Goal: Transaction & Acquisition: Book appointment/travel/reservation

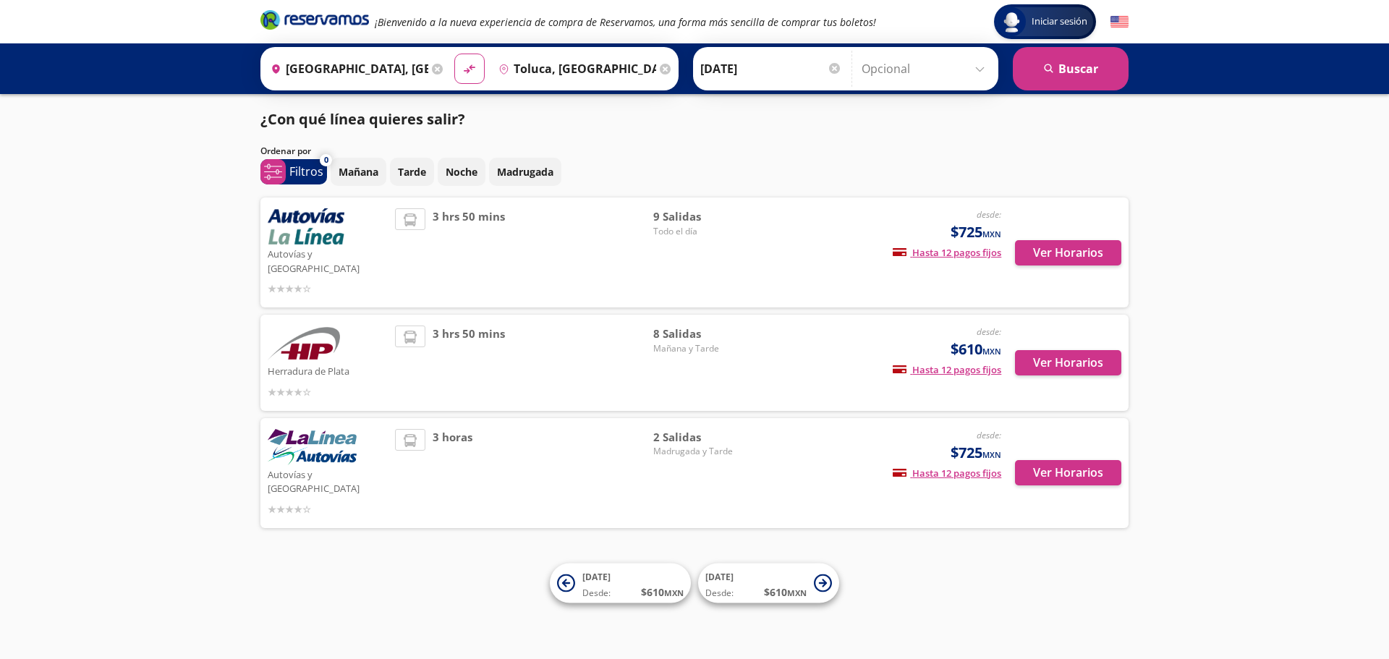
click at [590, 60] on input "Toluca, [GEOGRAPHIC_DATA]" at bounding box center [574, 69] width 163 height 36
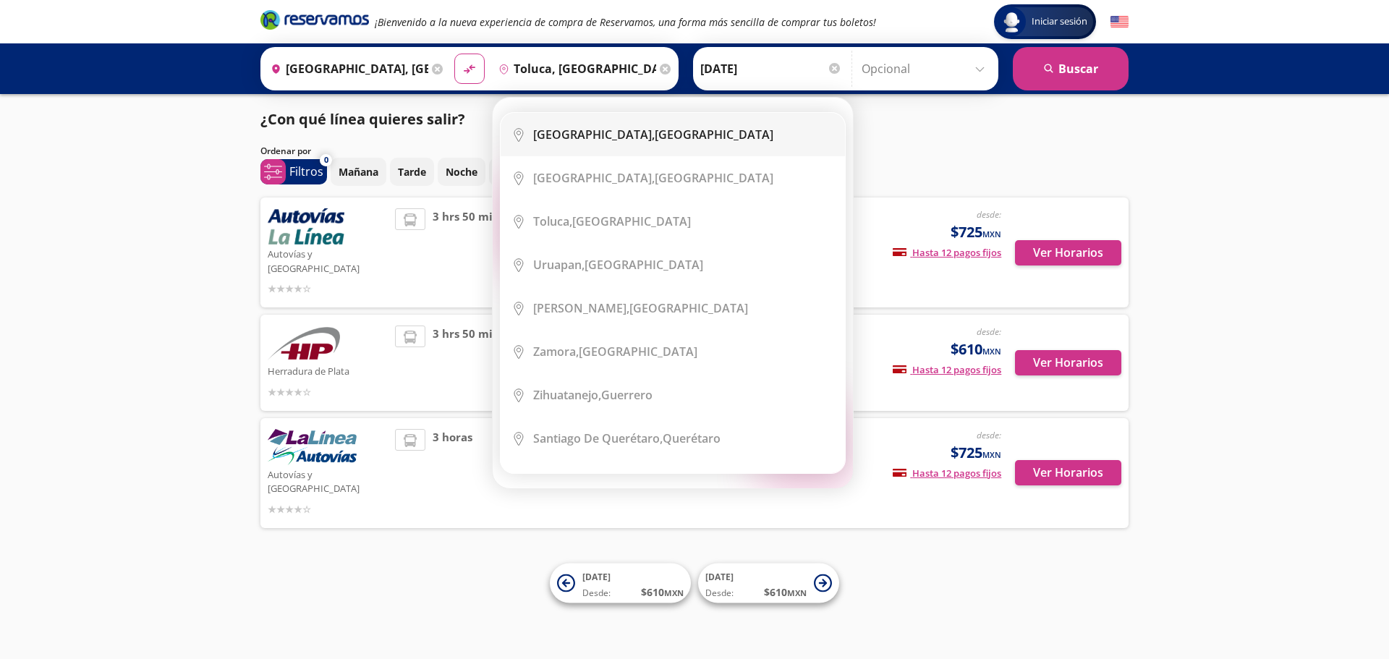
click at [603, 130] on b "[GEOGRAPHIC_DATA]," at bounding box center [594, 135] width 122 height 16
type input "[GEOGRAPHIC_DATA], [GEOGRAPHIC_DATA]"
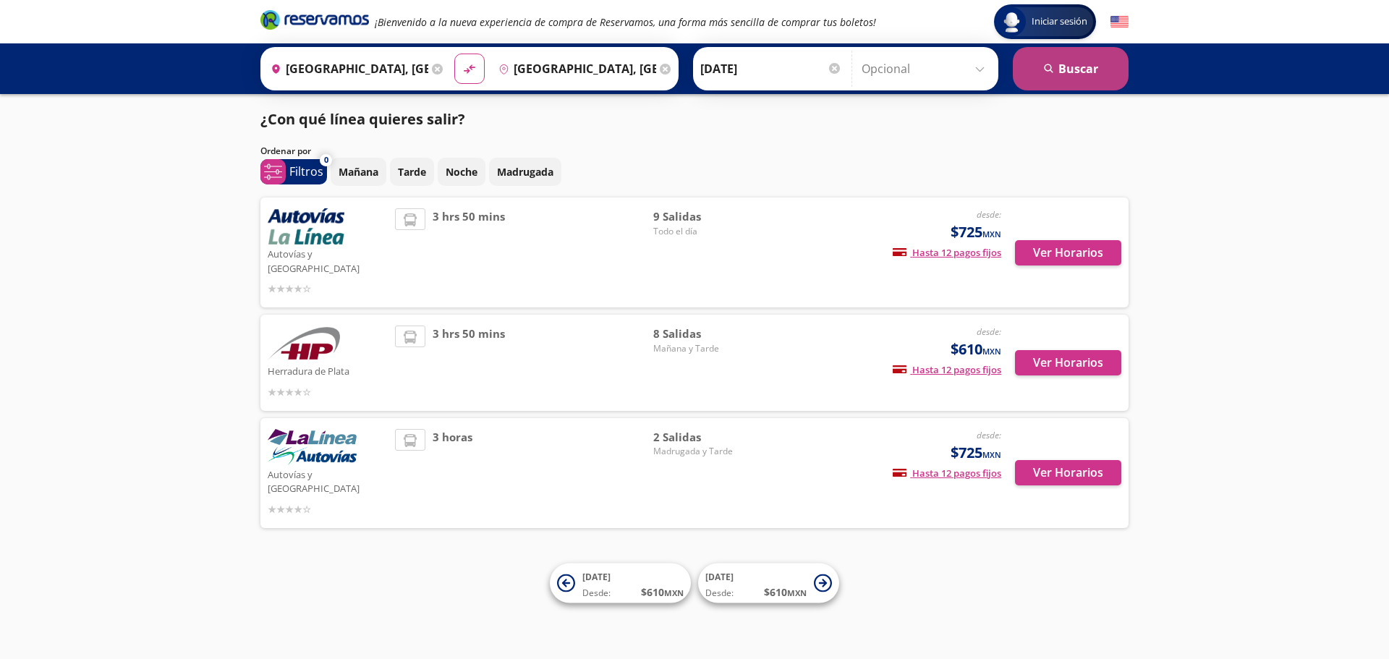
click at [1056, 71] on button "search [GEOGRAPHIC_DATA]" at bounding box center [1071, 68] width 116 height 43
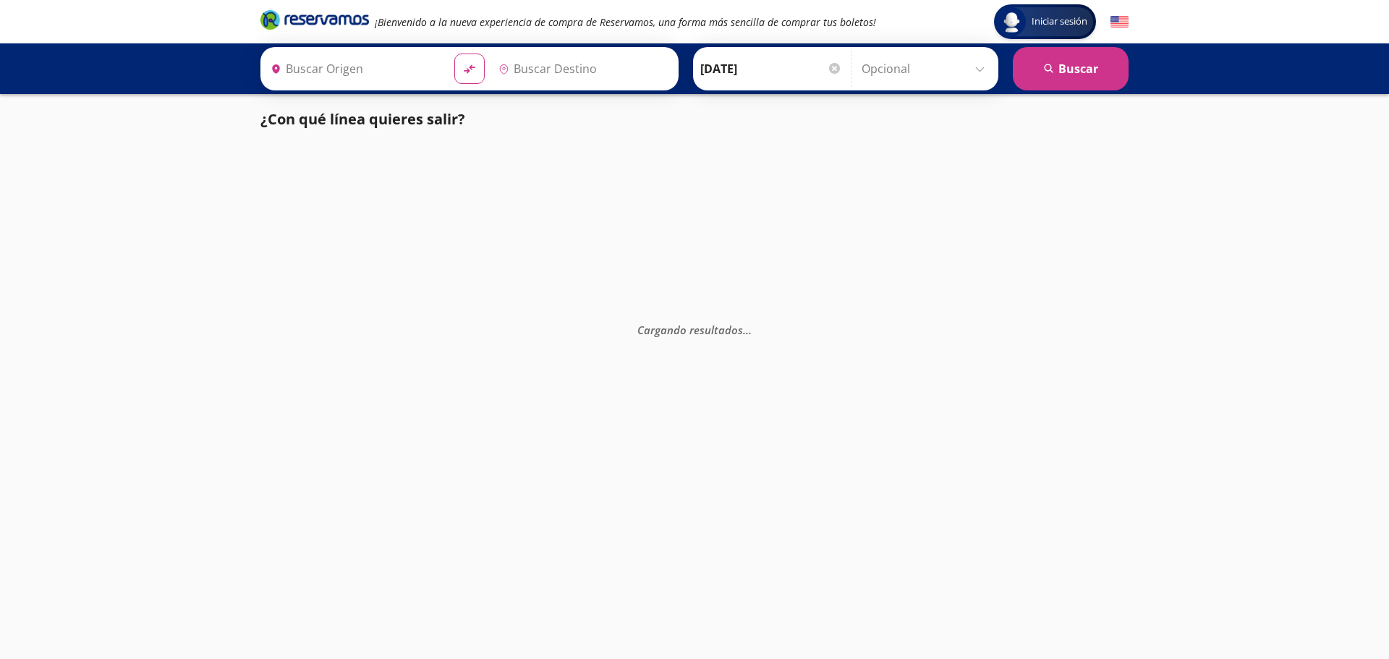
type input "[GEOGRAPHIC_DATA], [GEOGRAPHIC_DATA]"
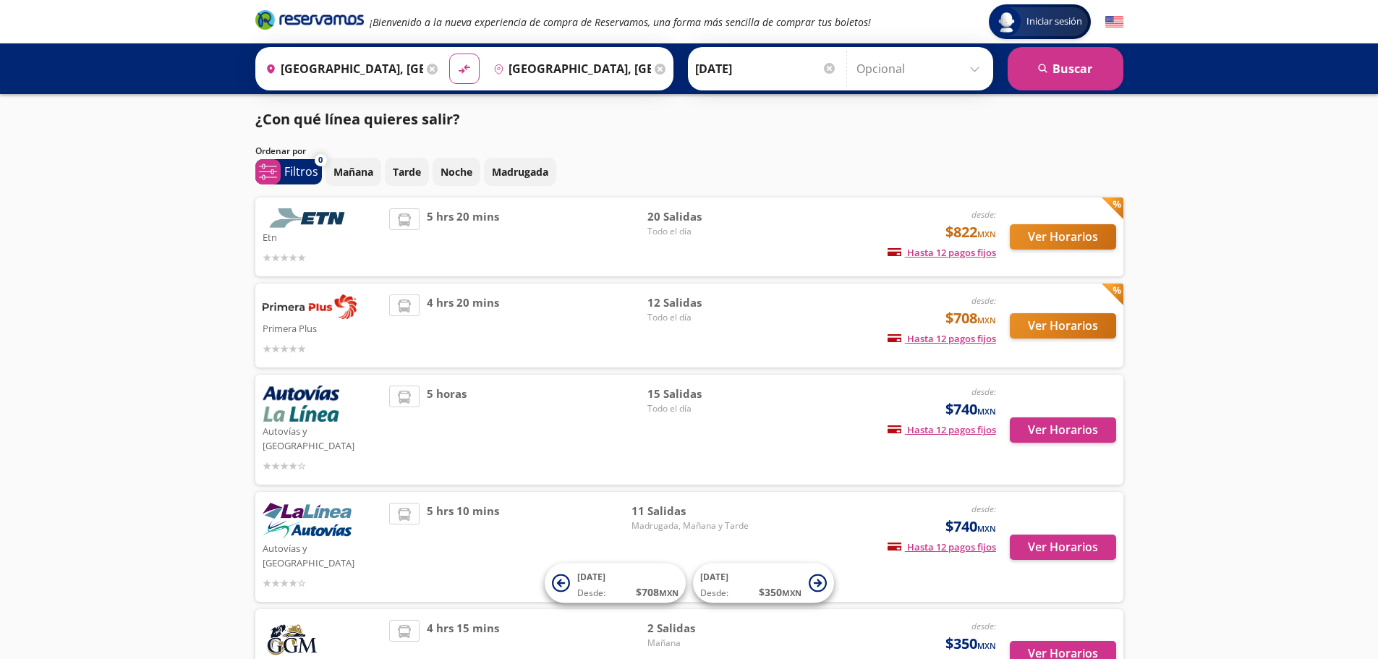
click at [617, 61] on input "[GEOGRAPHIC_DATA], [GEOGRAPHIC_DATA]" at bounding box center [569, 69] width 163 height 36
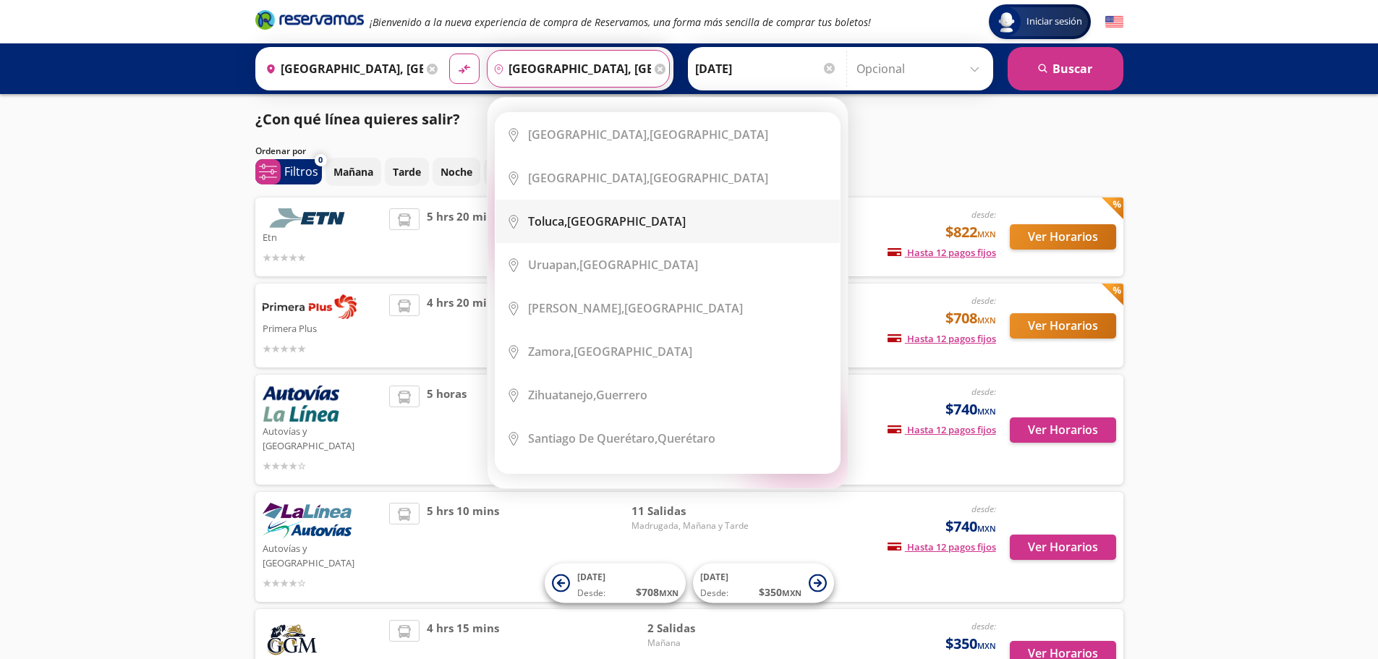
click at [561, 211] on li "City Icon [GEOGRAPHIC_DATA], [GEOGRAPHIC_DATA]" at bounding box center [667, 221] width 344 height 43
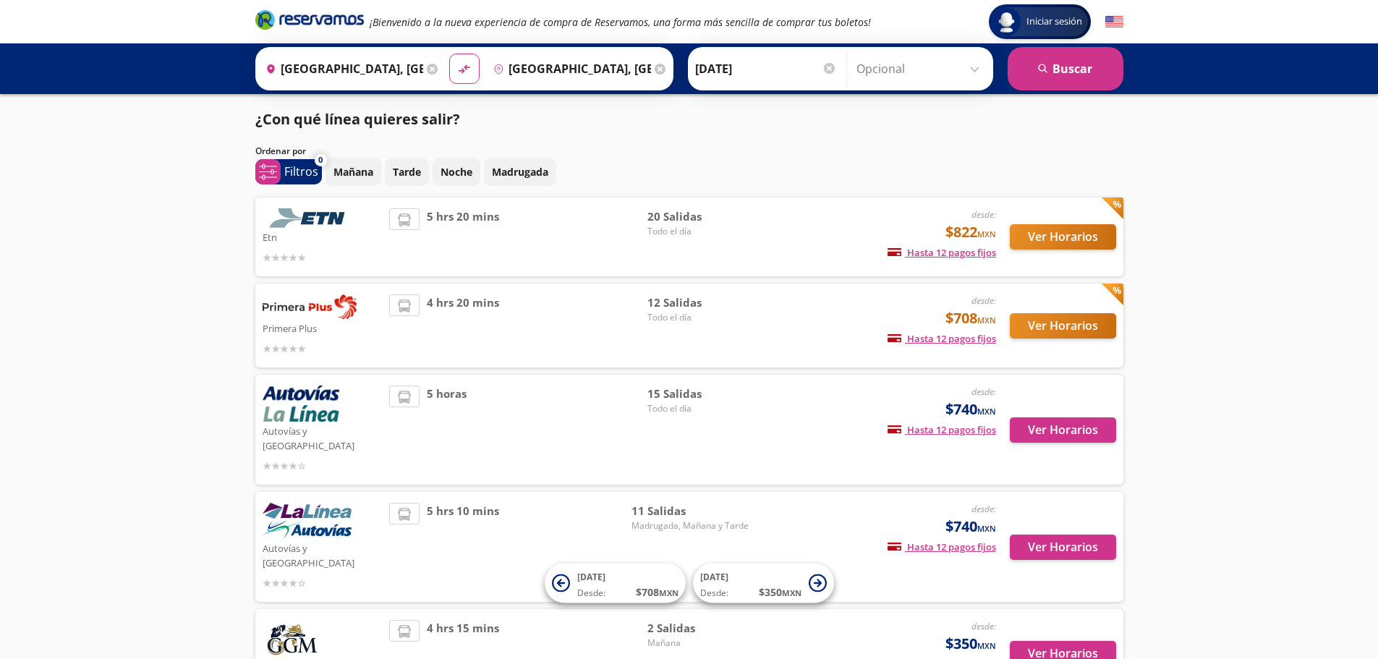
type input "Toluca, [GEOGRAPHIC_DATA]"
click at [624, 64] on input "Toluca, [GEOGRAPHIC_DATA]" at bounding box center [569, 69] width 163 height 36
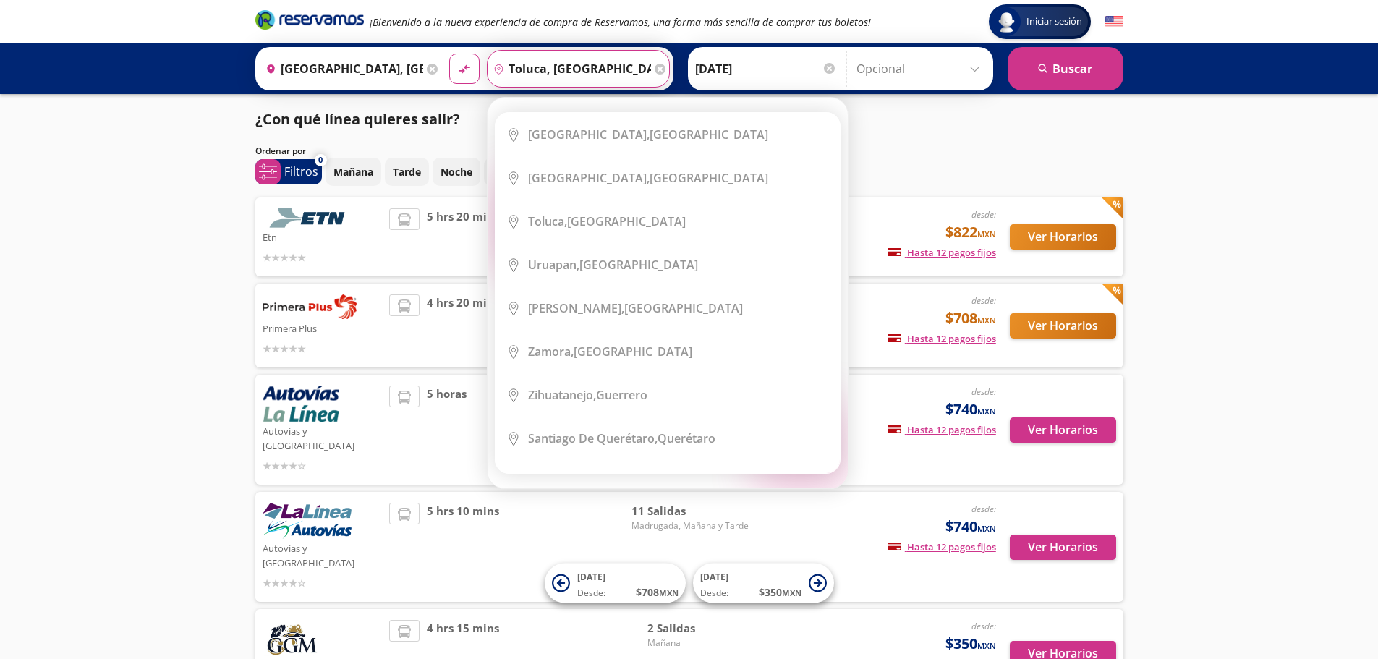
click at [647, 67] on div "Destino pin-outline [GEOGRAPHIC_DATA], [GEOGRAPHIC_DATA]" at bounding box center [578, 69] width 183 height 38
click at [655, 67] on icon at bounding box center [660, 69] width 11 height 11
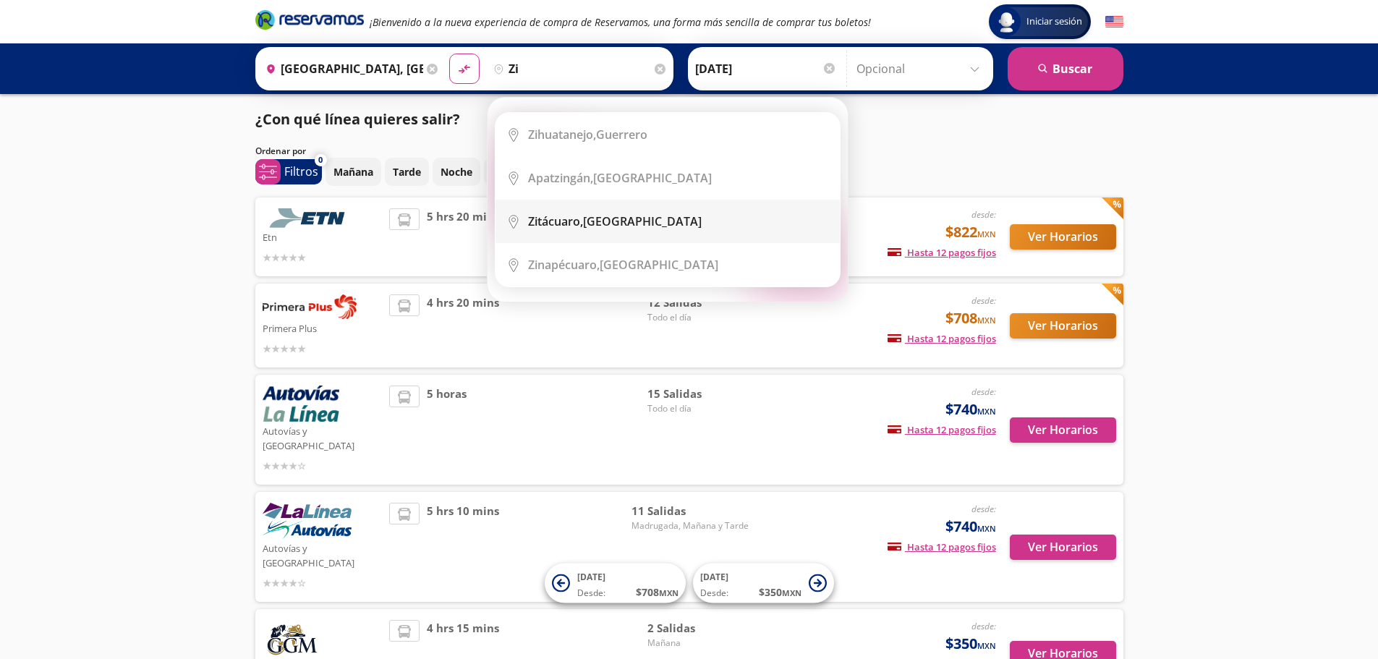
click at [662, 227] on div "Zitácuaro, [GEOGRAPHIC_DATA]" at bounding box center [678, 221] width 301 height 16
type input "Zitácuaro, [GEOGRAPHIC_DATA]"
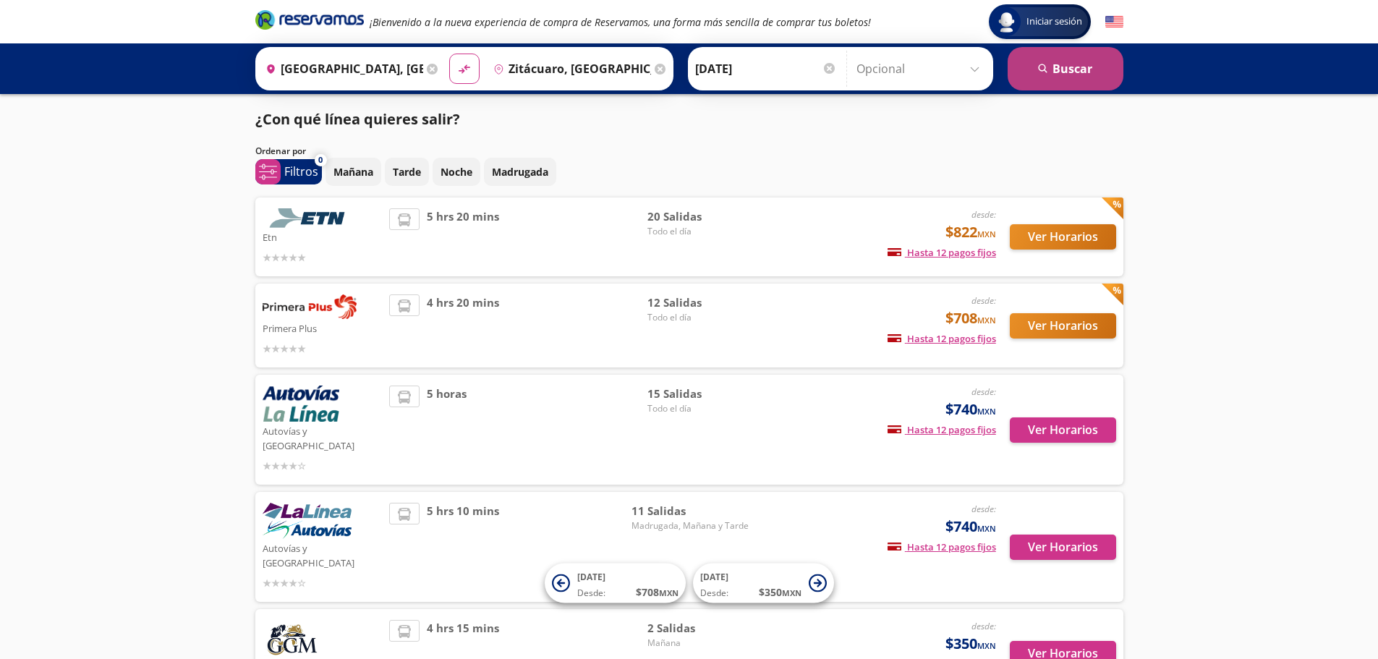
click at [1083, 85] on button "search [GEOGRAPHIC_DATA]" at bounding box center [1066, 68] width 116 height 43
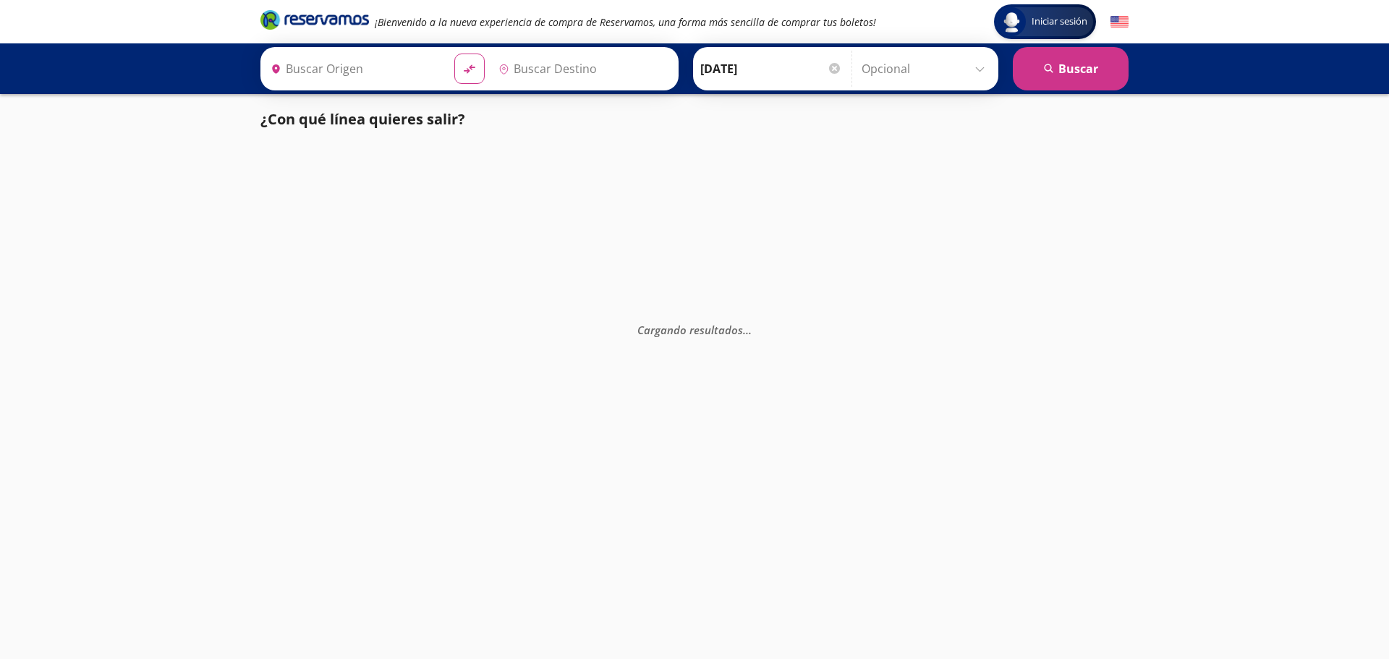
type input "[GEOGRAPHIC_DATA], [GEOGRAPHIC_DATA]"
type input "Zitácuaro, [GEOGRAPHIC_DATA]"
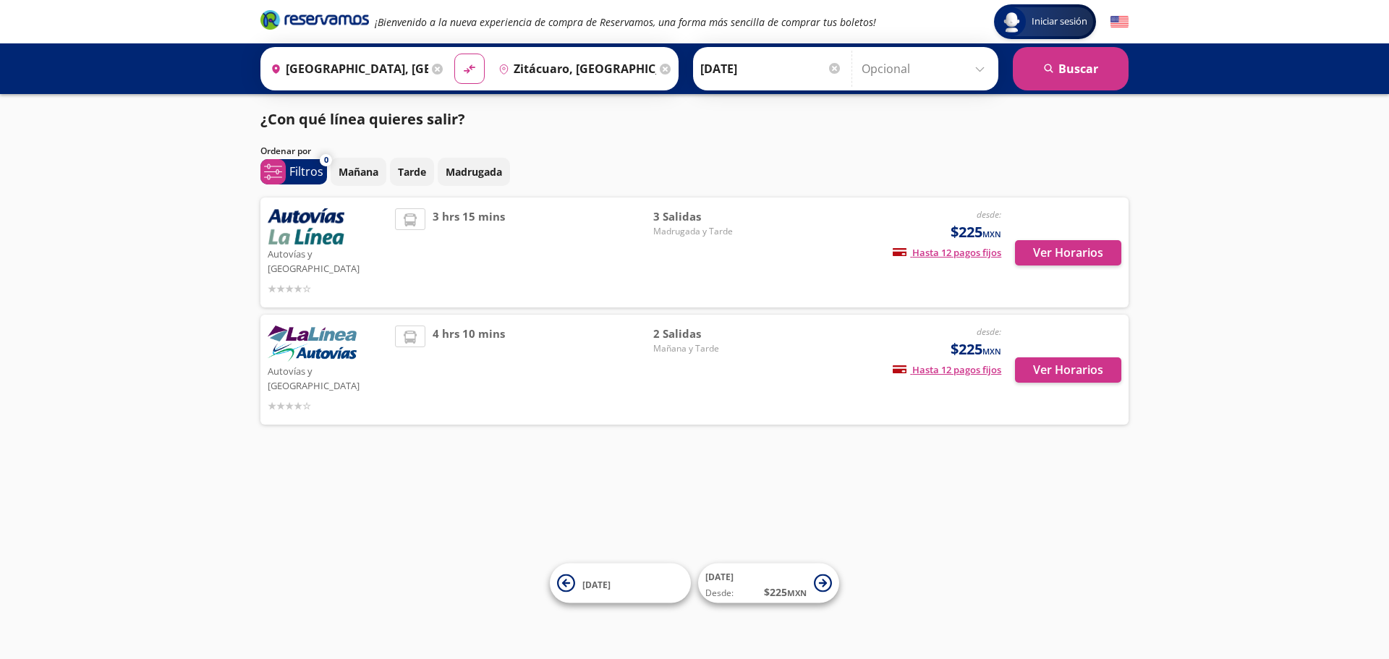
click at [660, 68] on icon at bounding box center [665, 69] width 11 height 11
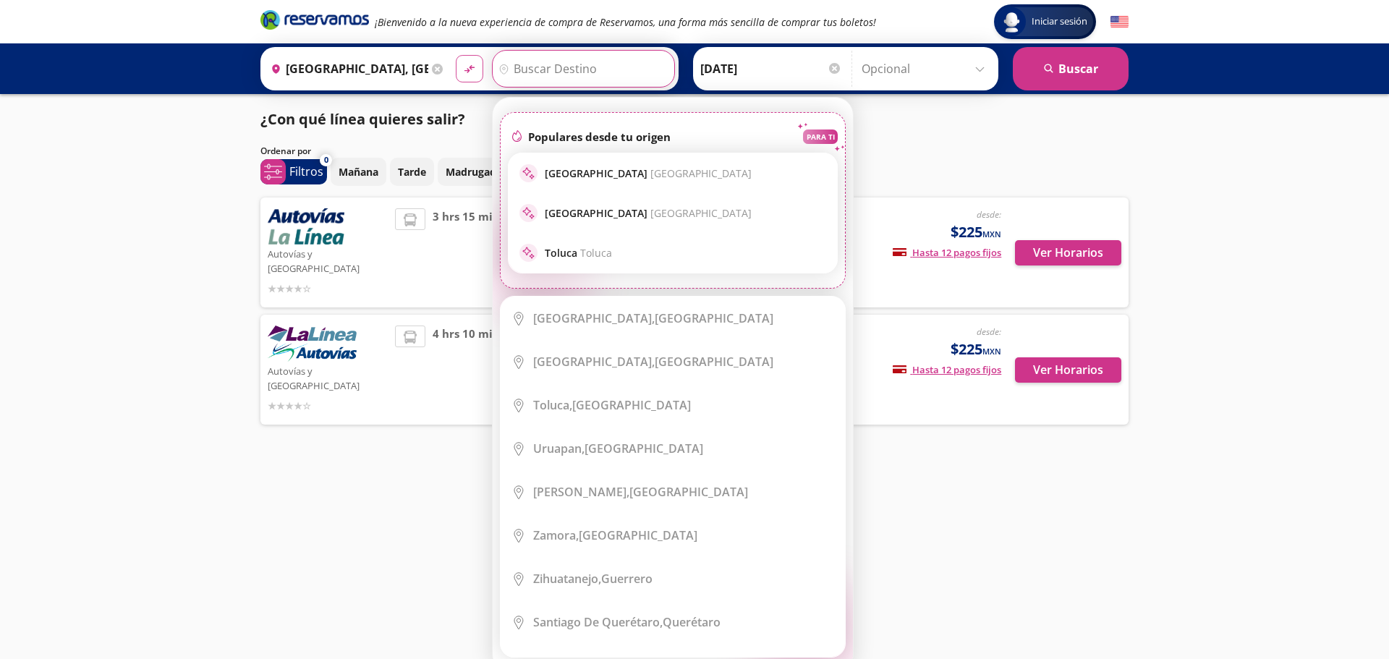
click at [463, 72] on icon "material-symbols:compare-arrows-rounded" at bounding box center [469, 69] width 13 height 14
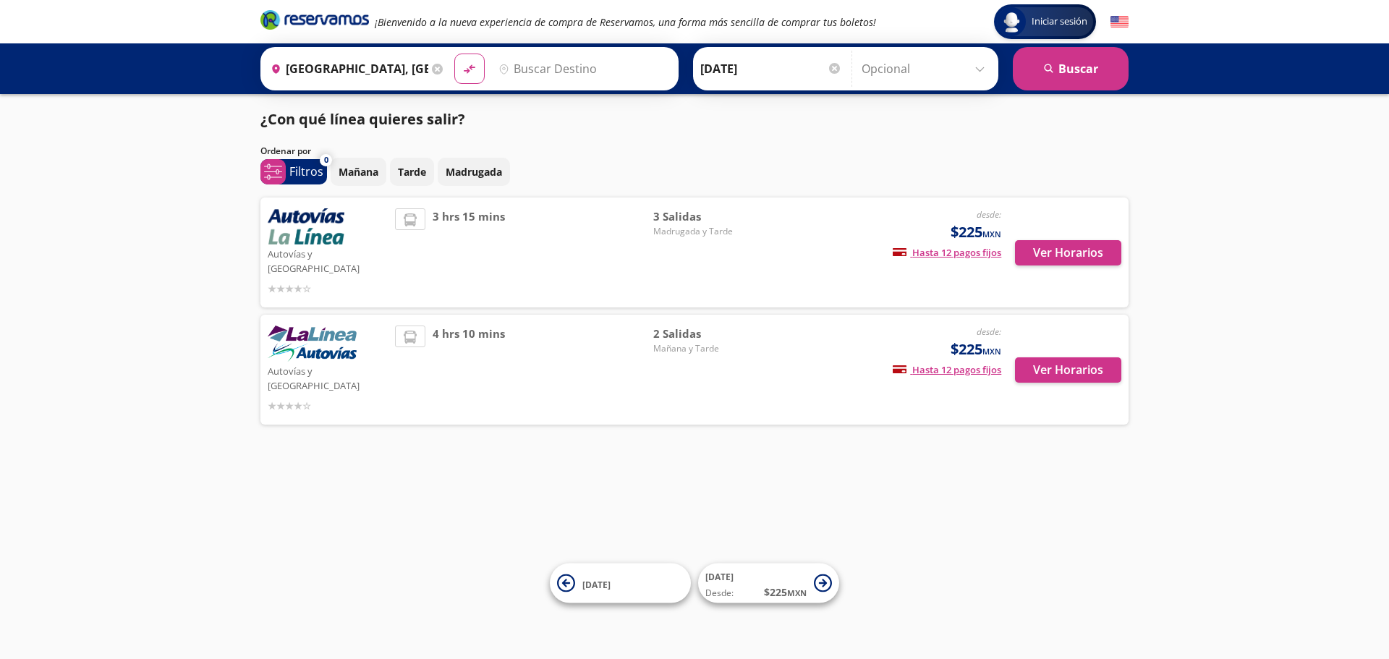
click at [435, 69] on icon at bounding box center [437, 69] width 11 height 11
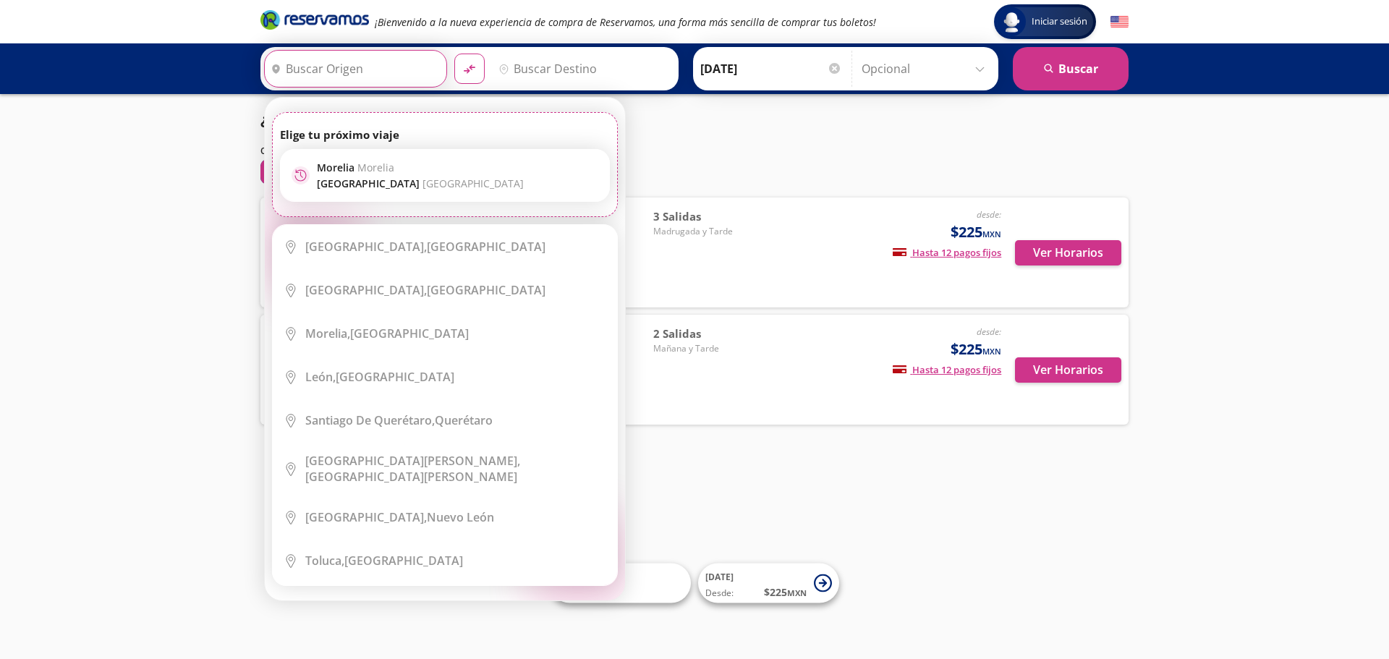
click at [357, 65] on input "Origen" at bounding box center [354, 69] width 178 height 36
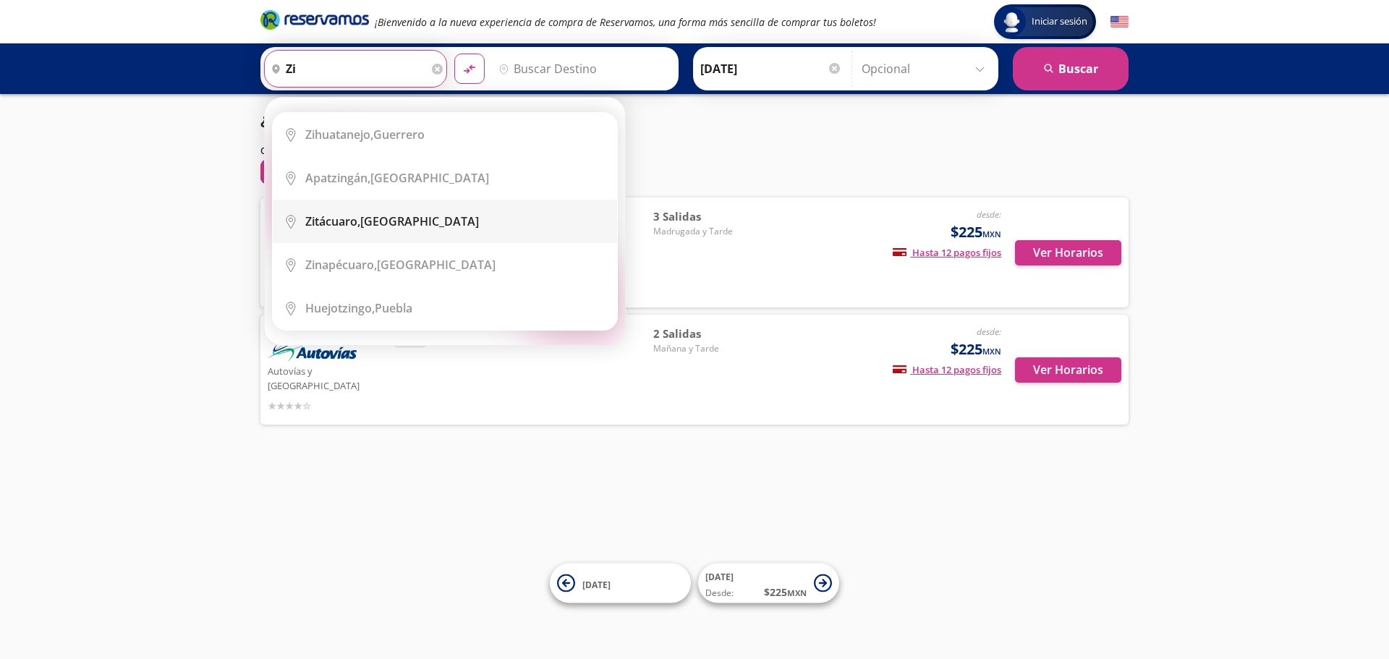
click at [406, 226] on div "Zitácuaro, [GEOGRAPHIC_DATA]" at bounding box center [392, 221] width 174 height 16
type input "Zitácuaro, [GEOGRAPHIC_DATA]"
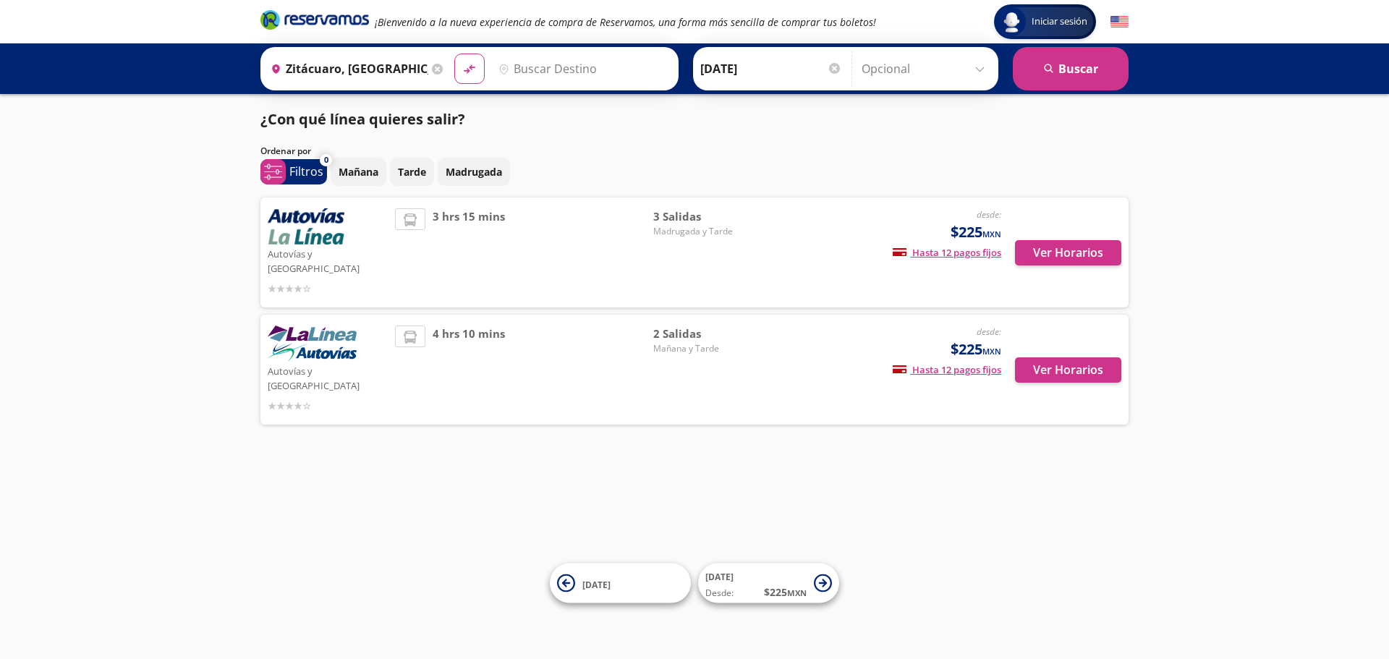
click at [550, 67] on input "Destino" at bounding box center [582, 69] width 178 height 36
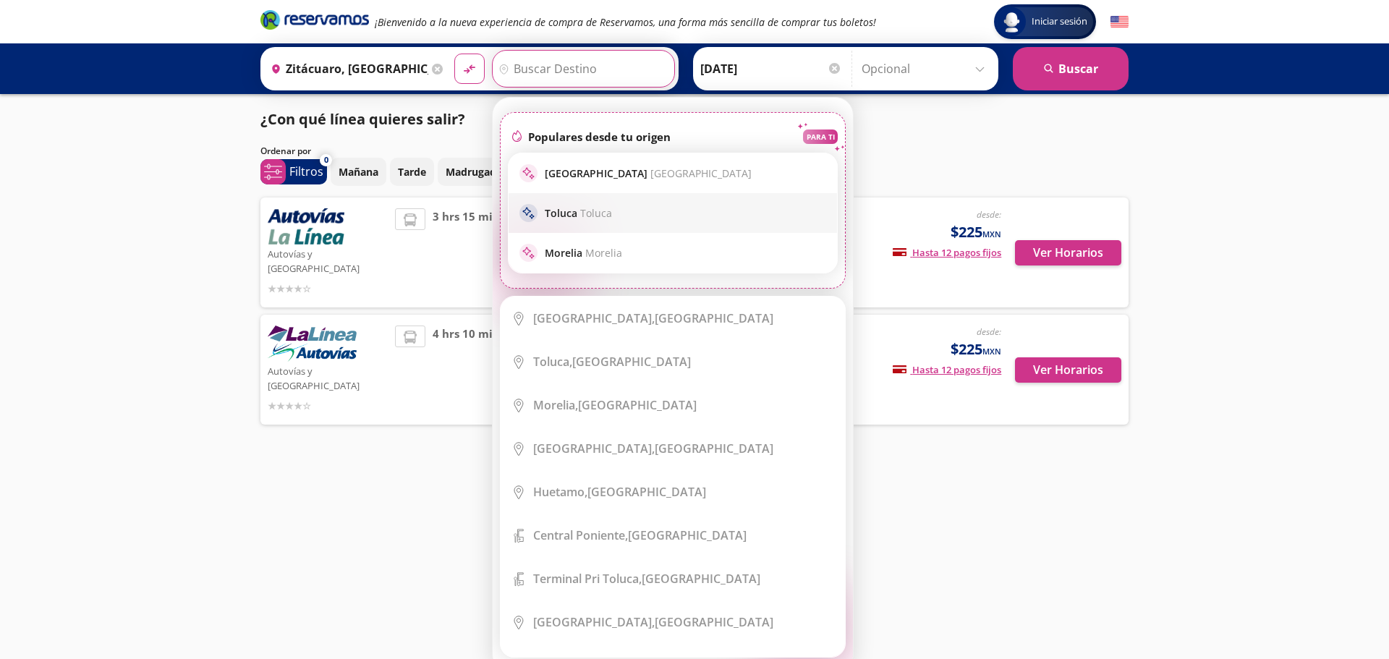
click at [556, 209] on p "Toluca Toluca" at bounding box center [578, 213] width 67 height 14
type input "Toluca, [GEOGRAPHIC_DATA]"
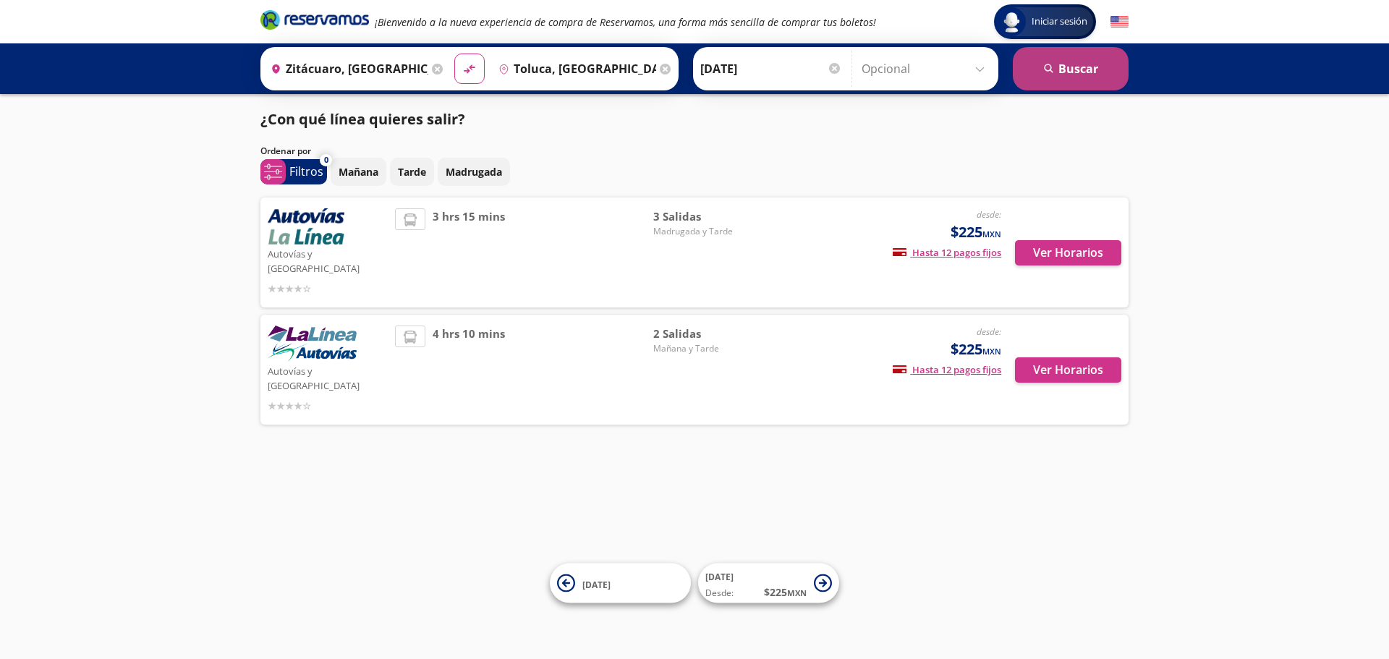
click at [1060, 62] on button "search [GEOGRAPHIC_DATA]" at bounding box center [1071, 68] width 116 height 43
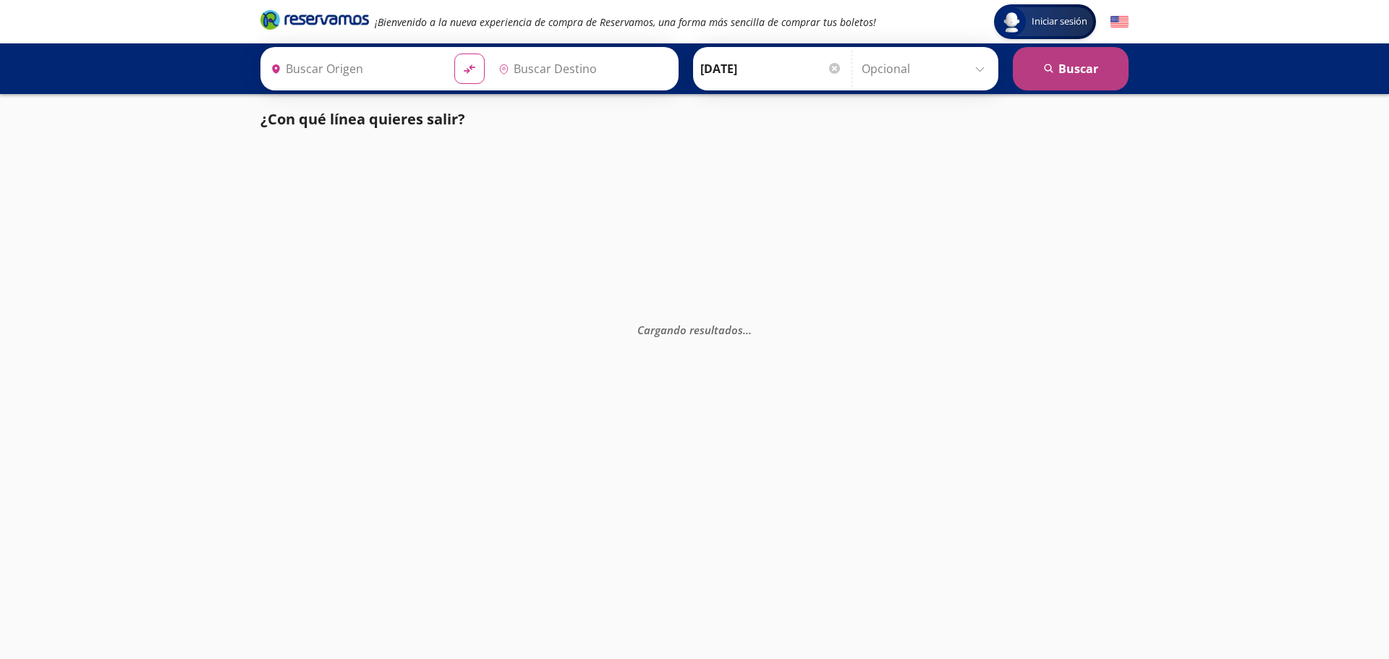
type input "Zitácuaro, [GEOGRAPHIC_DATA]"
type input "Toluca, [GEOGRAPHIC_DATA]"
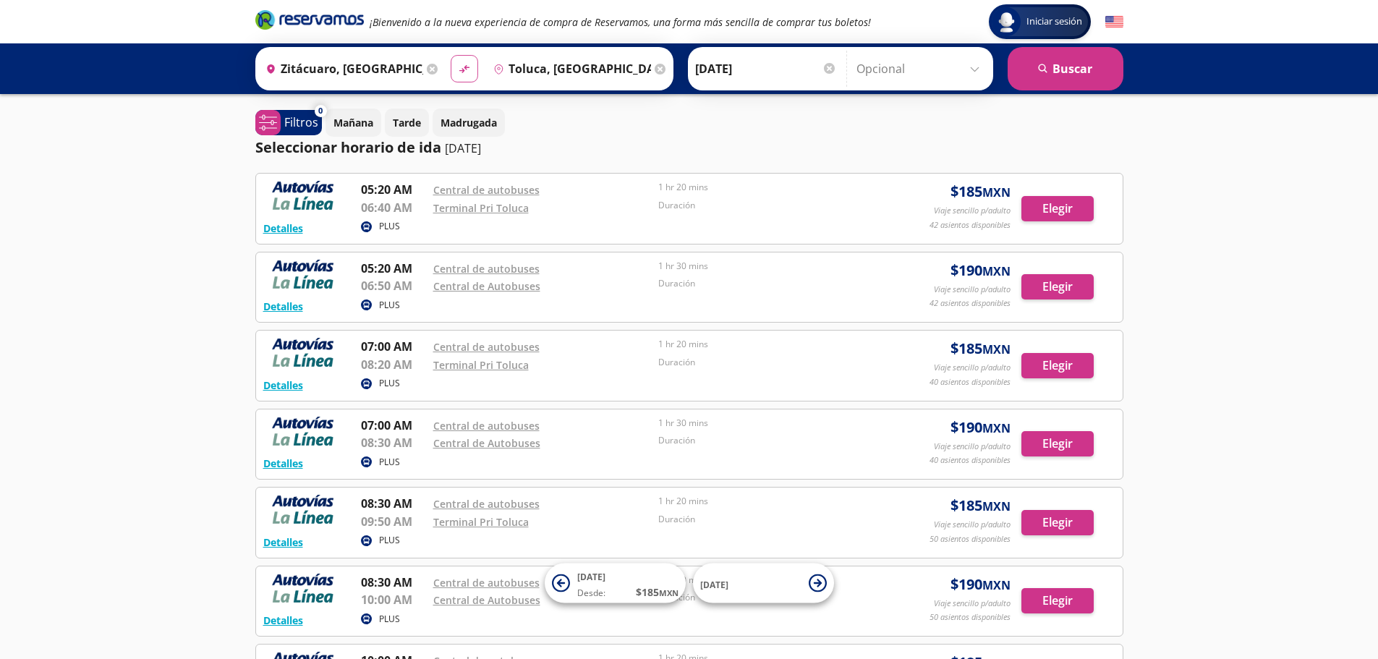
click at [465, 64] on icon "material-symbols:compare-arrows-rounded" at bounding box center [464, 69] width 13 height 14
type input "Toluca, [GEOGRAPHIC_DATA]"
type input "Zitácuaro, [GEOGRAPHIC_DATA]"
click at [427, 68] on icon at bounding box center [432, 69] width 11 height 11
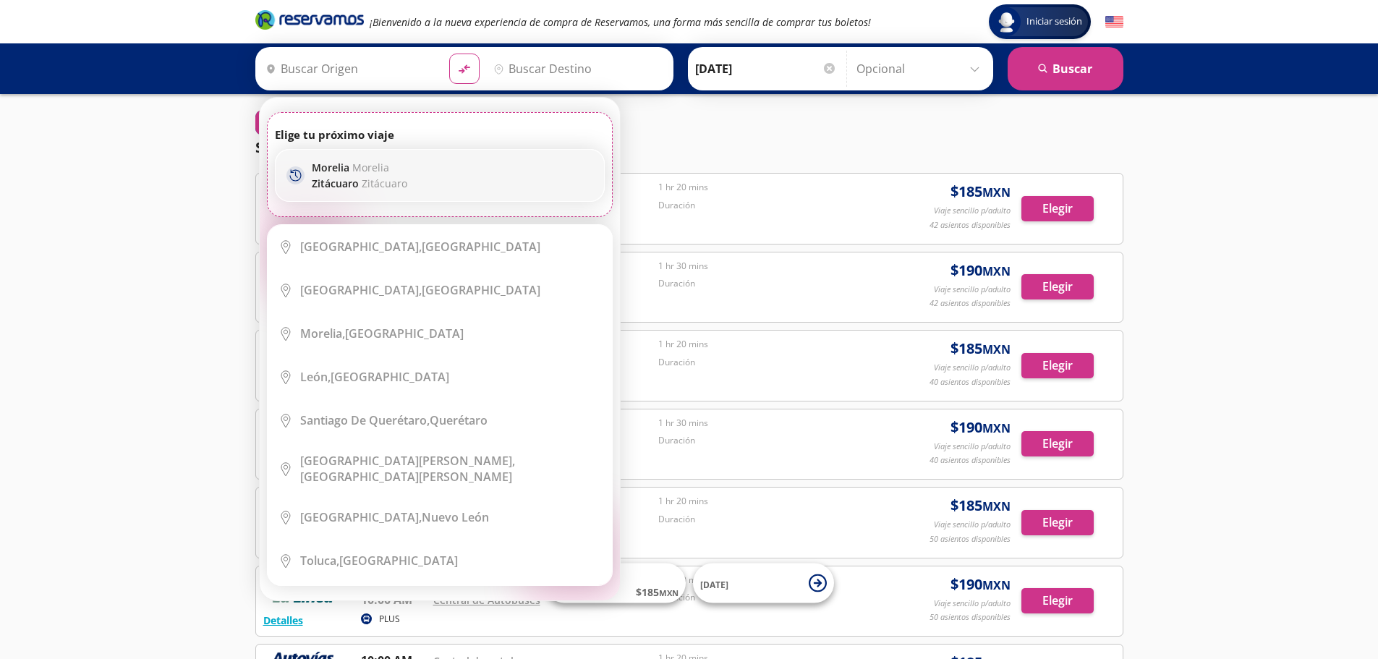
click at [383, 190] on span "Zitácuaro" at bounding box center [385, 183] width 46 height 14
type input "[GEOGRAPHIC_DATA], [GEOGRAPHIC_DATA]"
type input "Zitácuaro, [GEOGRAPHIC_DATA]"
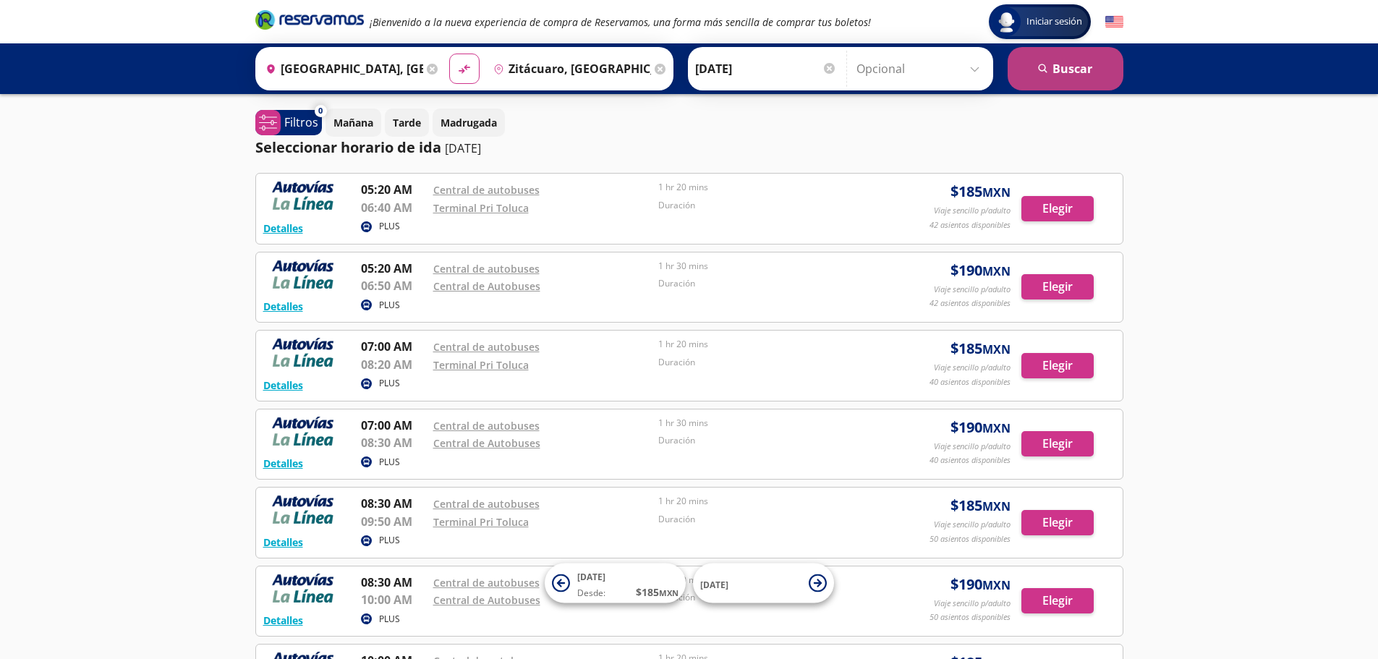
click at [1063, 69] on button "search [GEOGRAPHIC_DATA]" at bounding box center [1066, 68] width 116 height 43
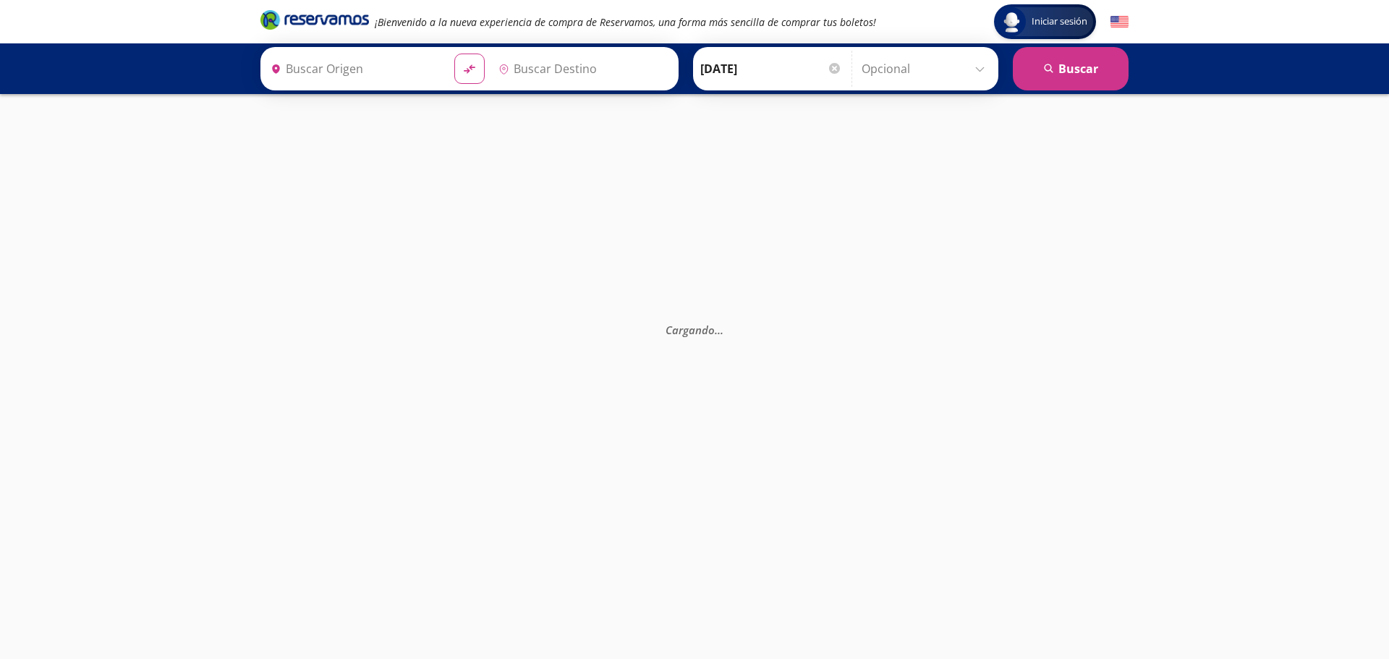
type input "[GEOGRAPHIC_DATA], [GEOGRAPHIC_DATA]"
type input "Zitácuaro, [GEOGRAPHIC_DATA]"
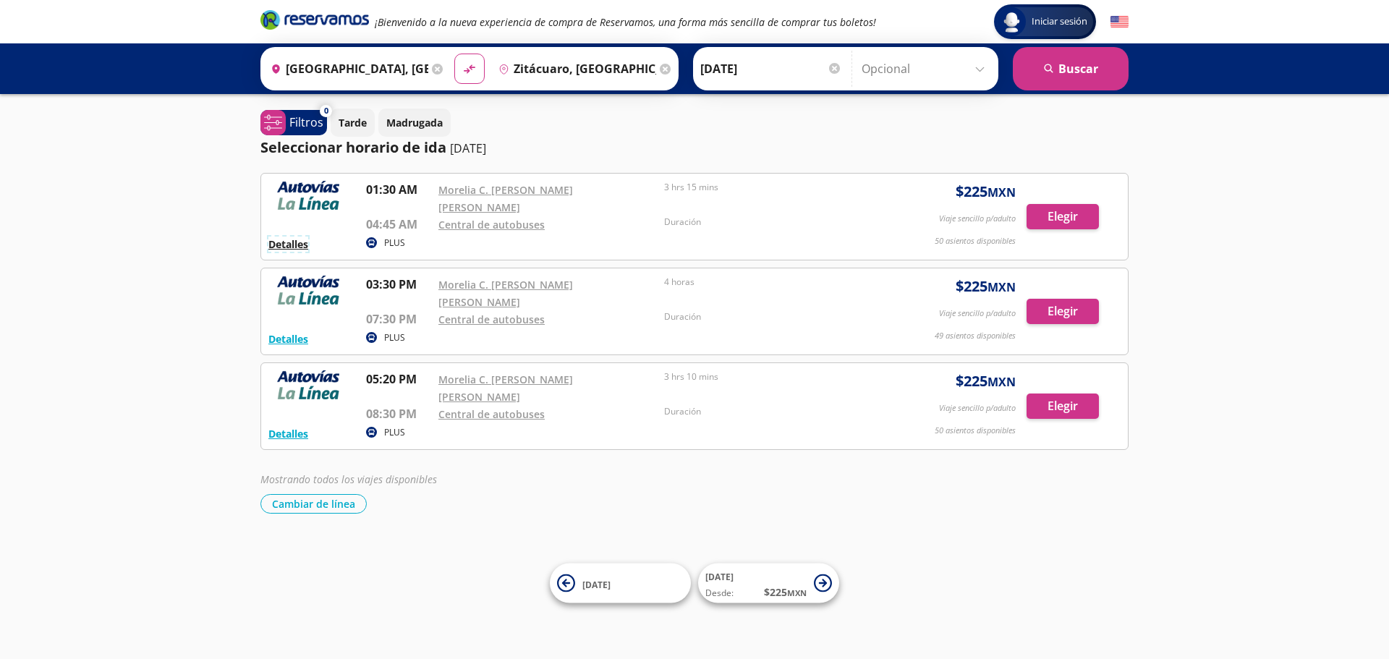
click at [296, 237] on button "Detalles" at bounding box center [288, 244] width 40 height 15
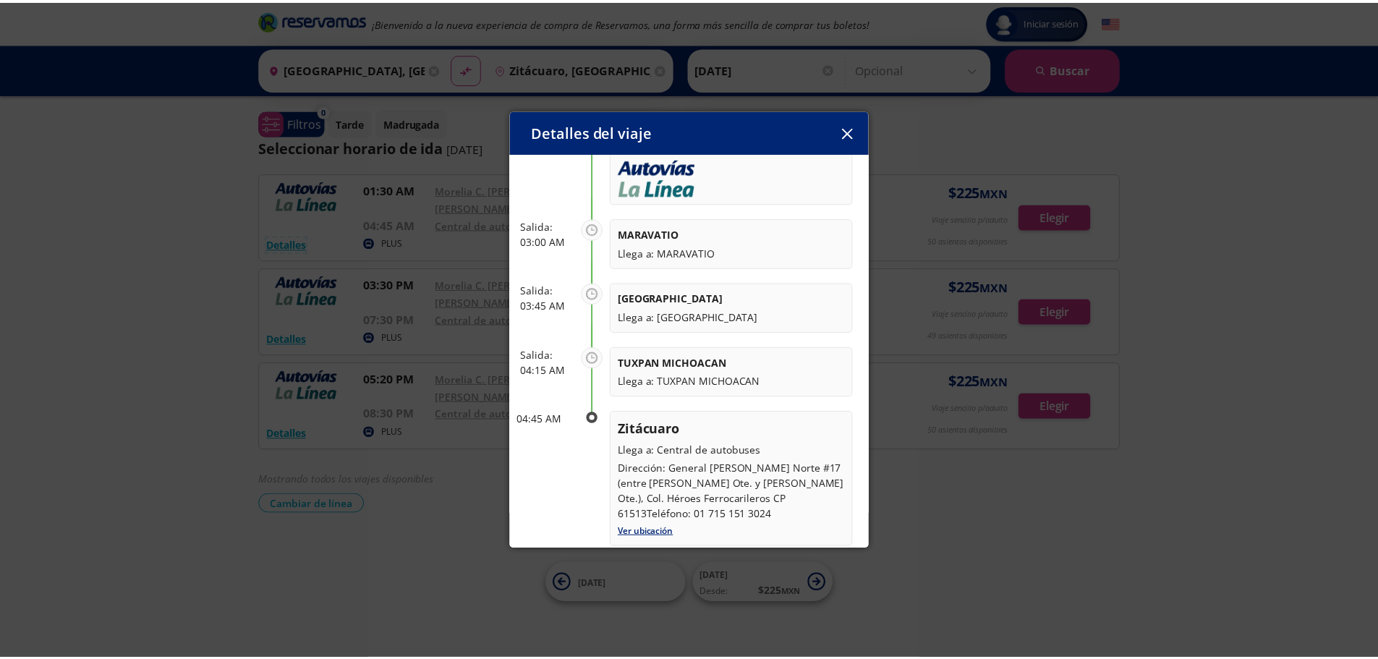
scroll to position [217, 0]
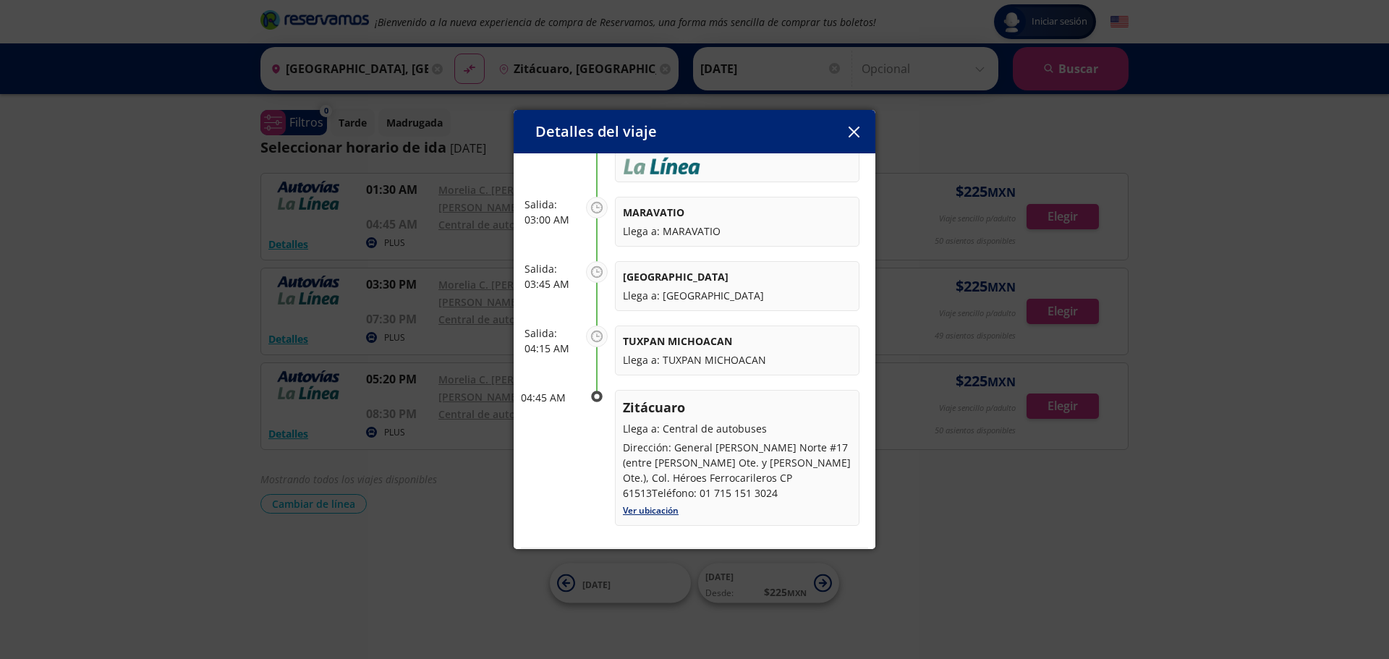
click at [857, 130] on icon "button" at bounding box center [853, 132] width 11 height 11
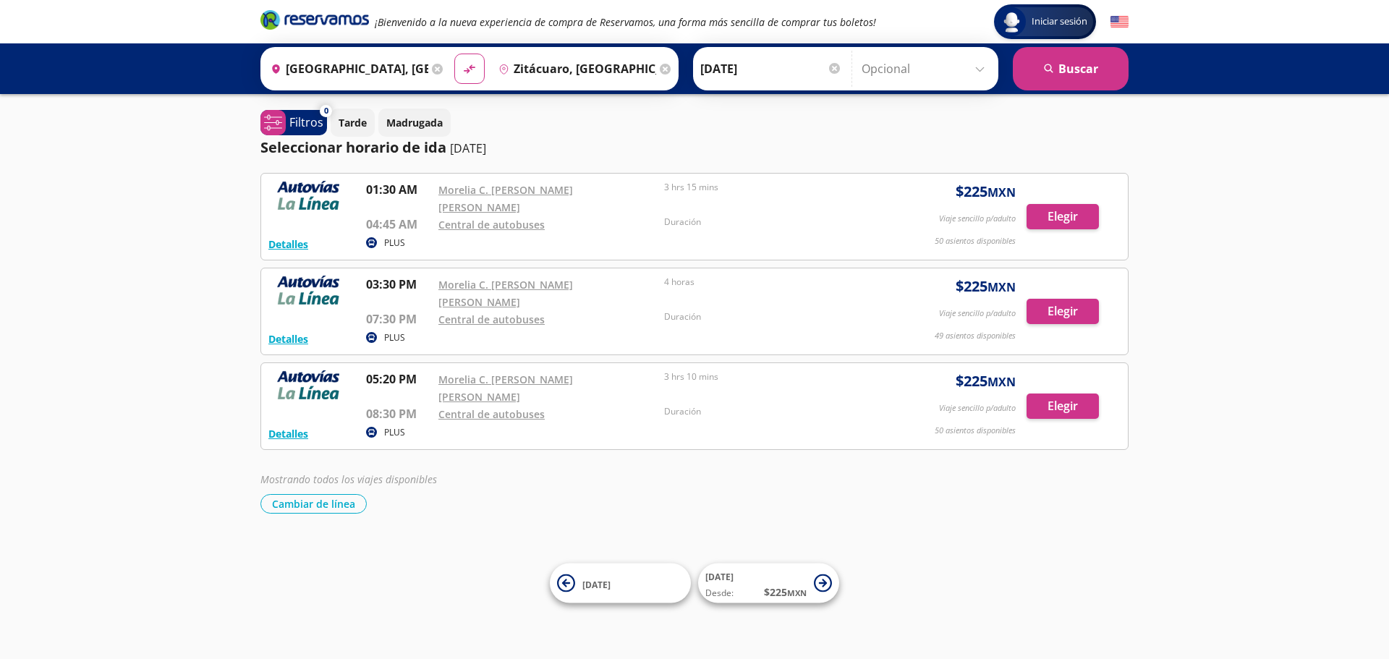
click at [660, 65] on icon at bounding box center [665, 69] width 11 height 11
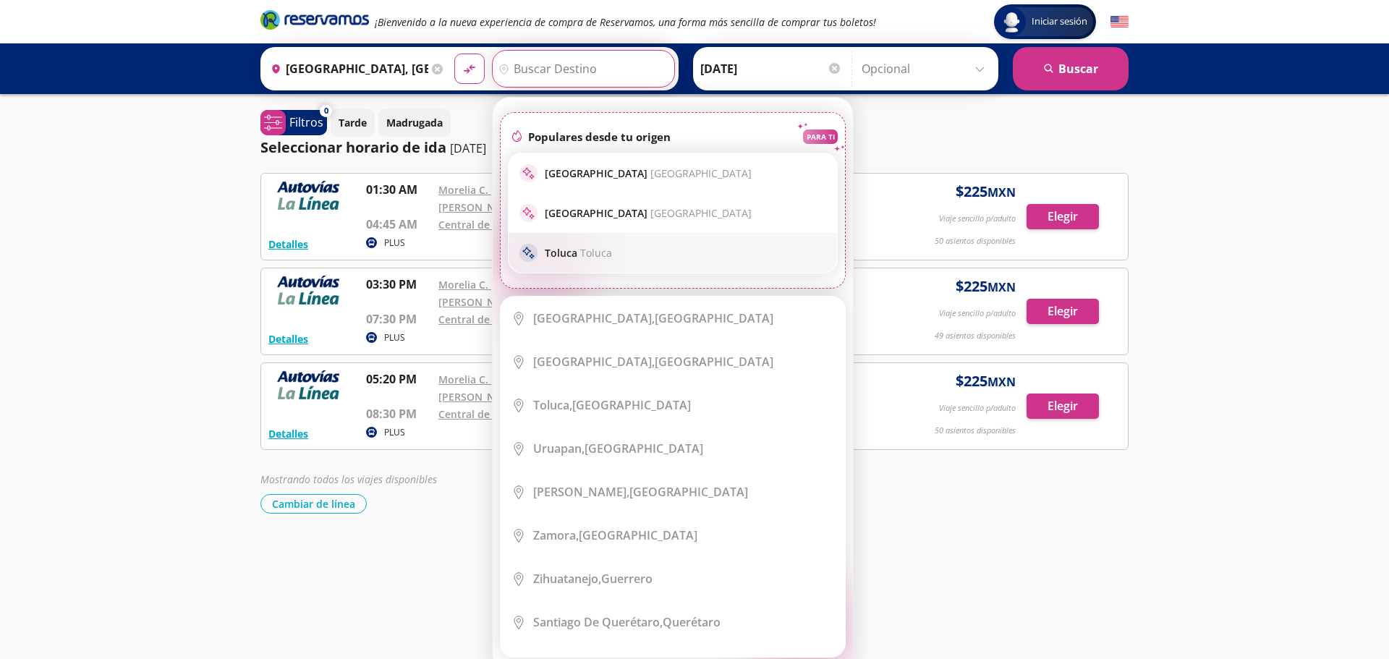
click at [582, 253] on span "Toluca" at bounding box center [596, 253] width 32 height 14
type input "Toluca, [GEOGRAPHIC_DATA]"
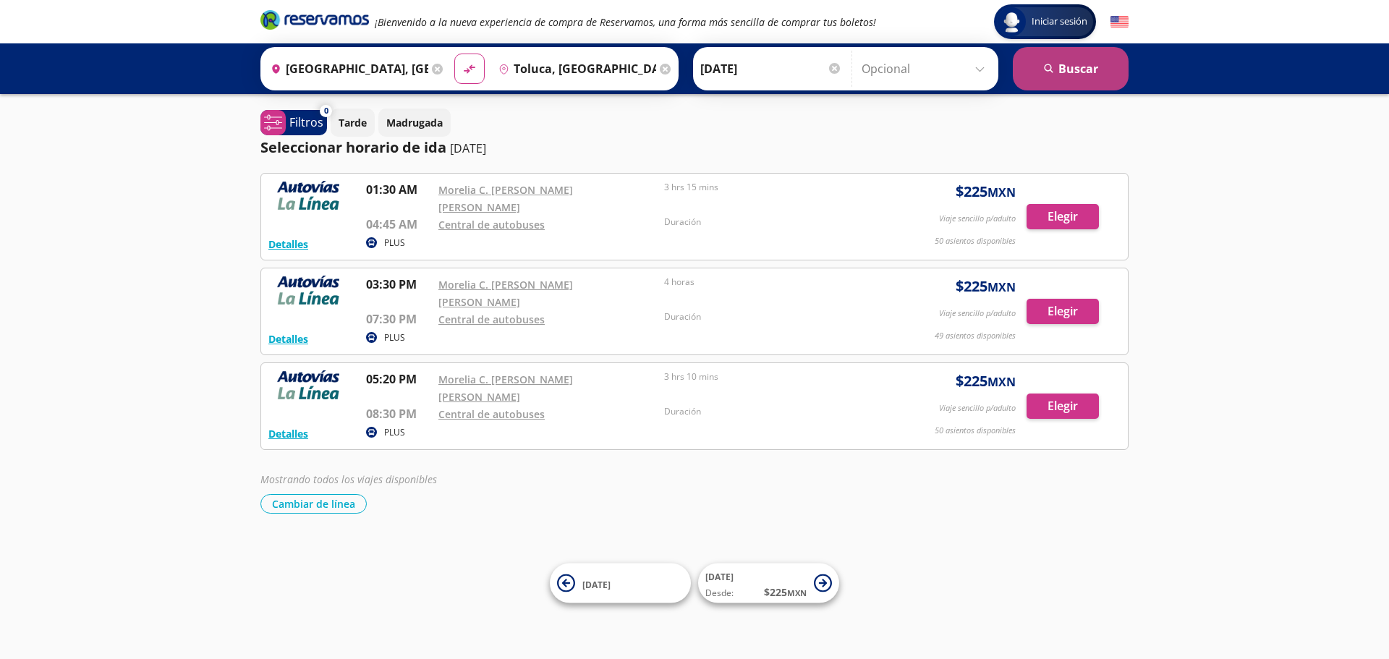
click at [1076, 62] on button "search [GEOGRAPHIC_DATA]" at bounding box center [1071, 68] width 116 height 43
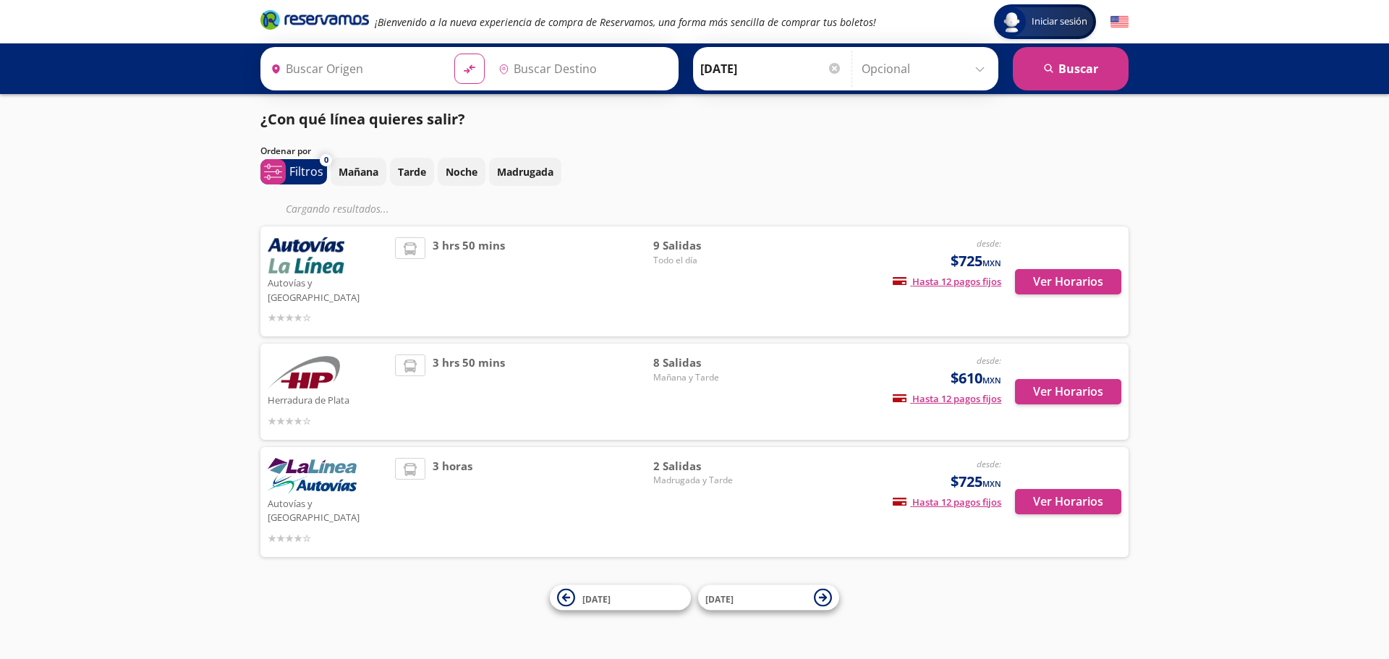
type input "[GEOGRAPHIC_DATA], [GEOGRAPHIC_DATA]"
type input "Toluca, [GEOGRAPHIC_DATA]"
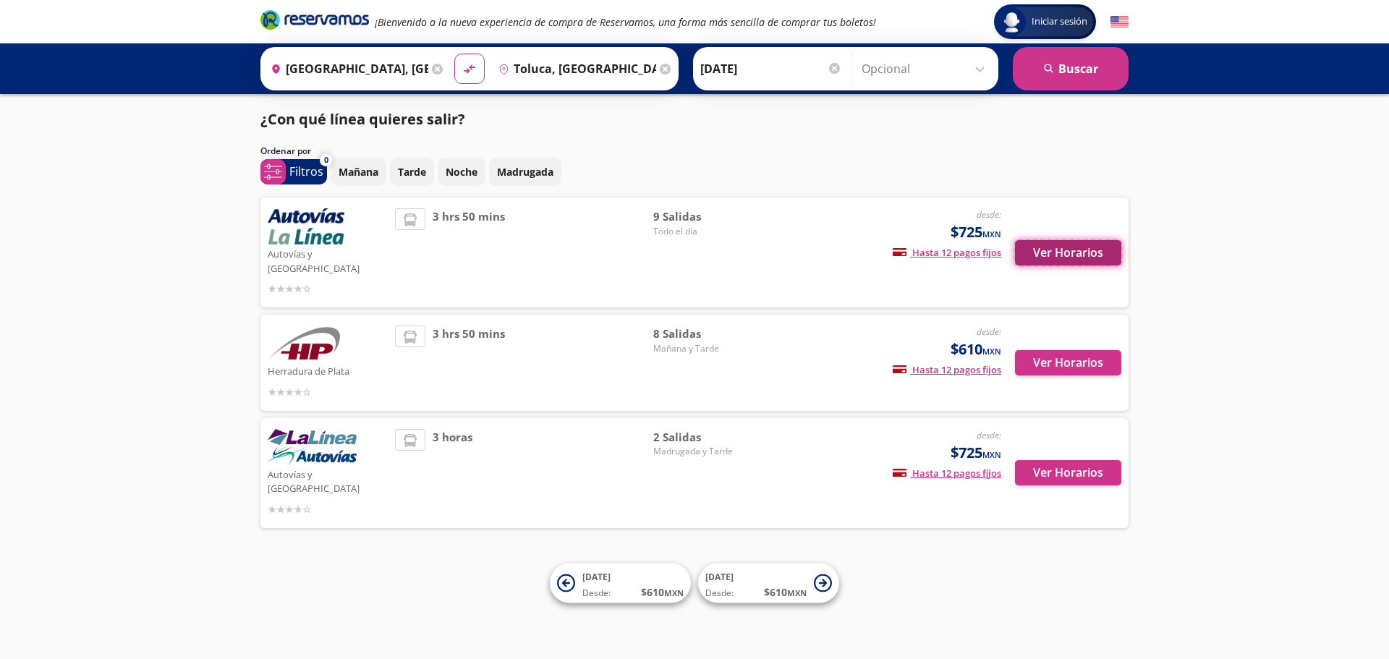
click at [1105, 240] on button "Ver Horarios" at bounding box center [1068, 252] width 106 height 25
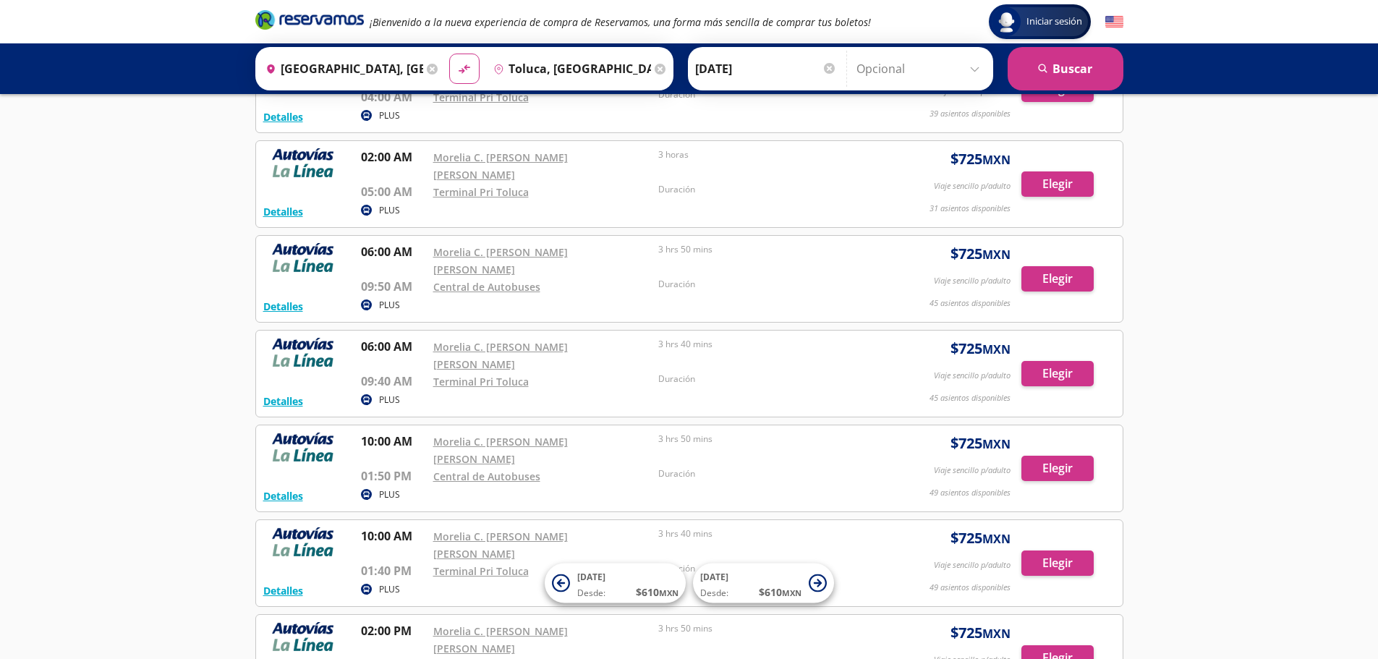
scroll to position [145, 0]
